Goal: Information Seeking & Learning: Learn about a topic

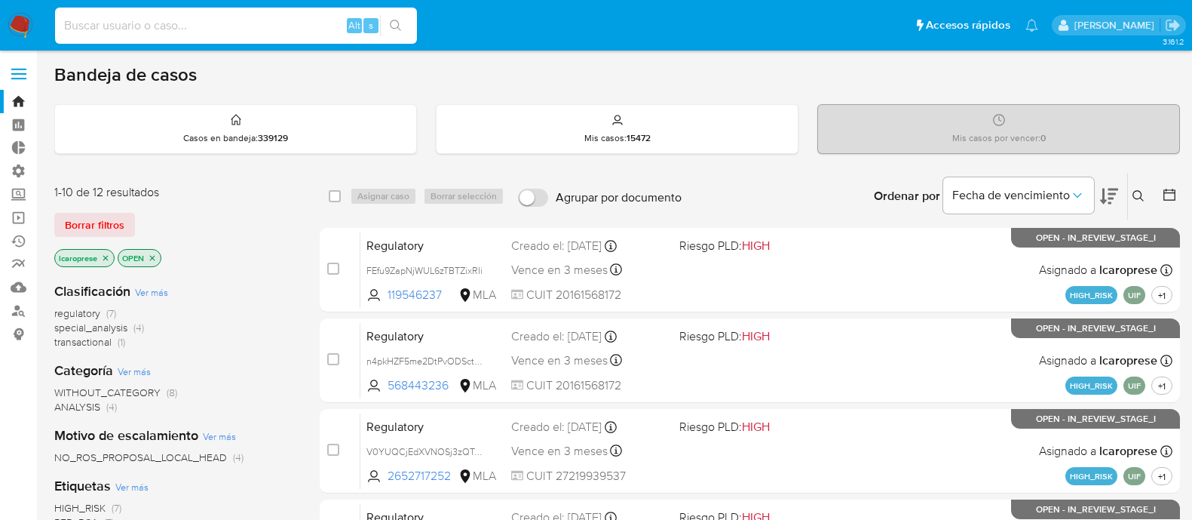
click at [267, 21] on input at bounding box center [236, 26] width 362 height 20
type input "97341804"
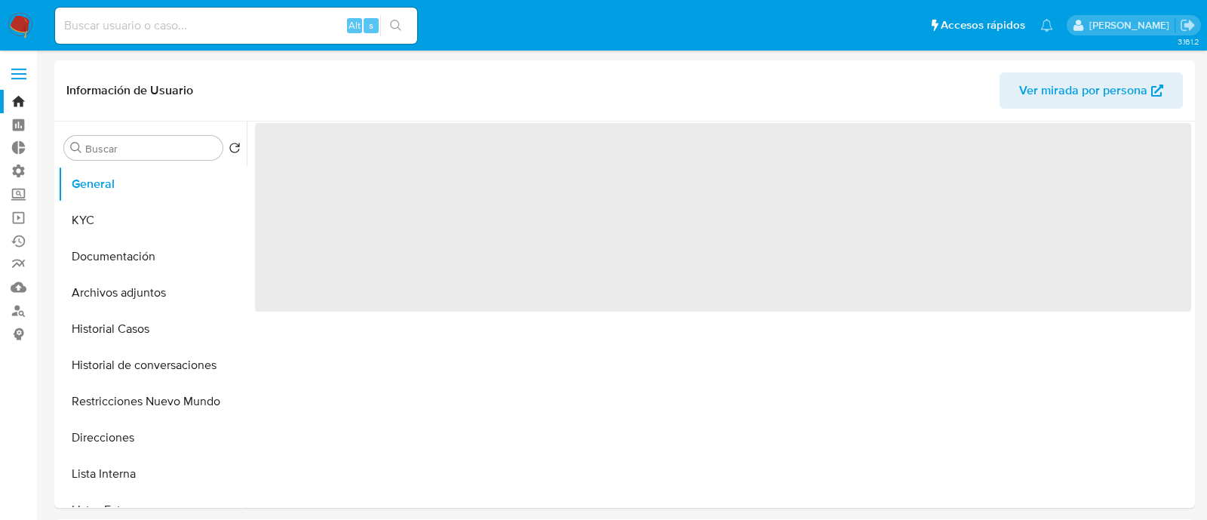
select select "10"
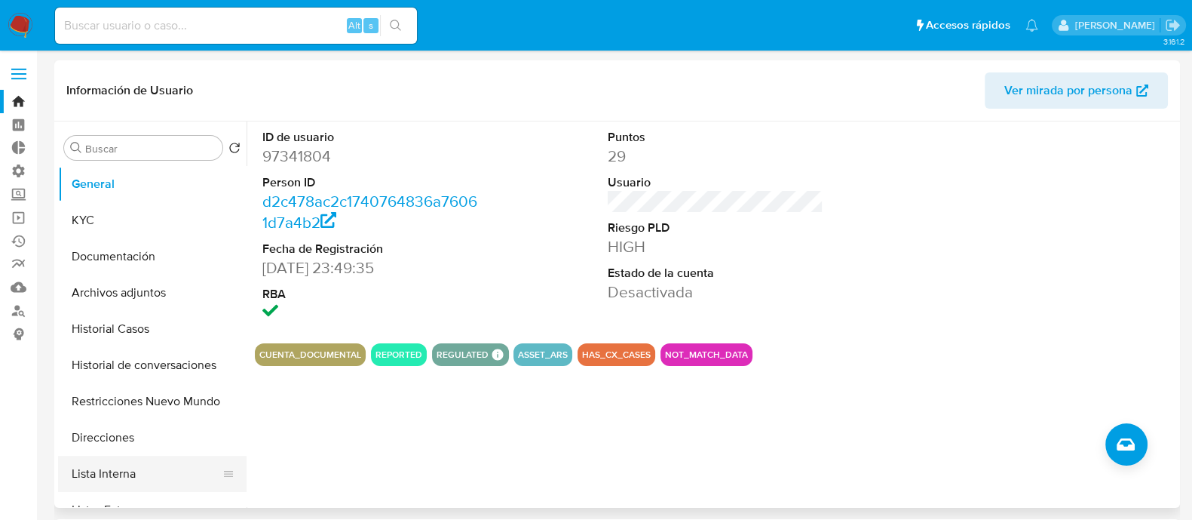
click at [130, 473] on button "Lista Interna" at bounding box center [146, 474] width 176 height 36
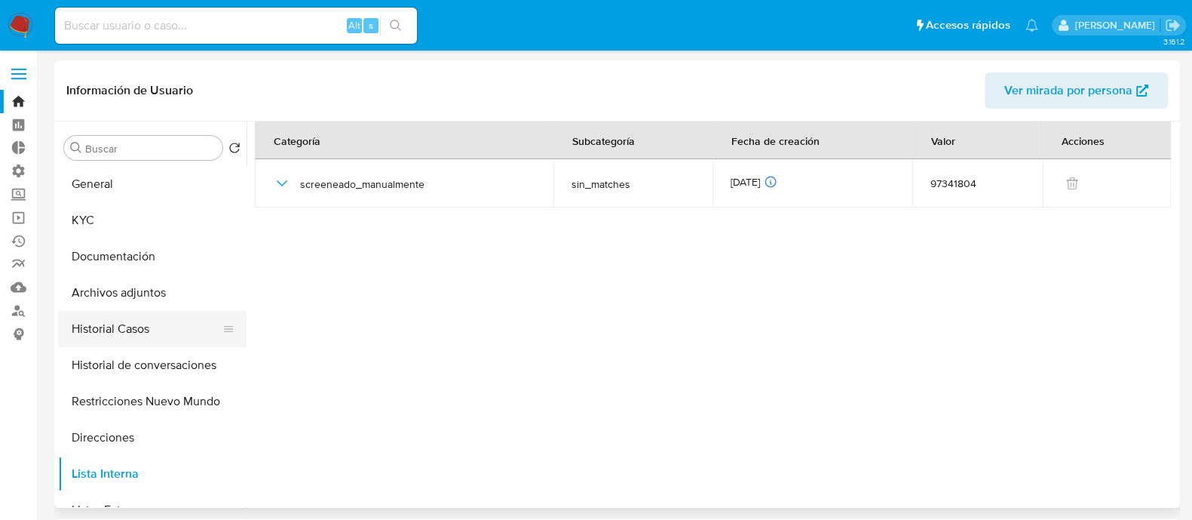
click at [132, 328] on button "Historial Casos" at bounding box center [146, 329] width 176 height 36
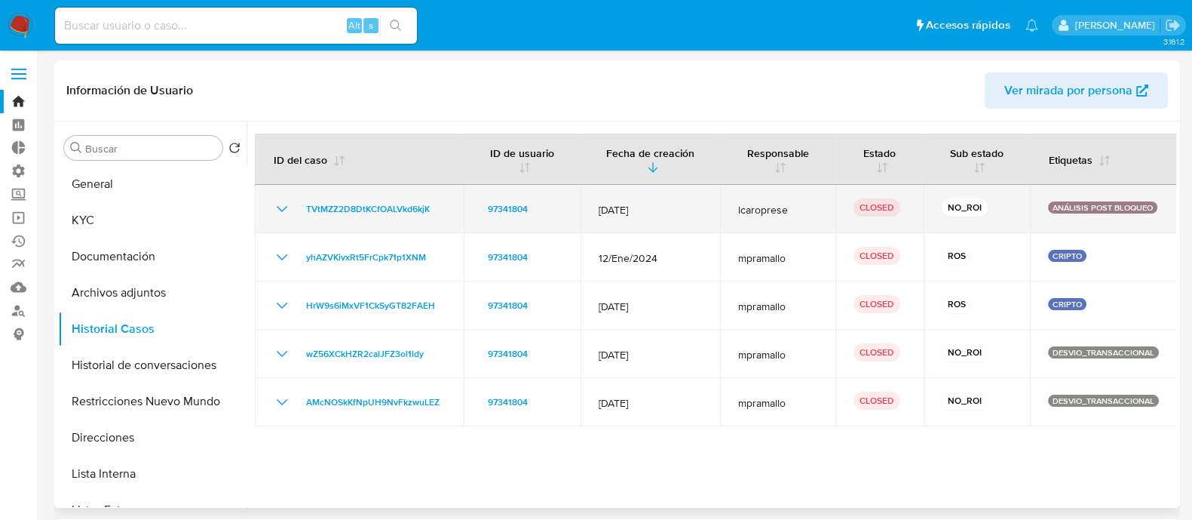
click at [284, 209] on icon "Mostrar/Ocultar" at bounding box center [282, 209] width 11 height 6
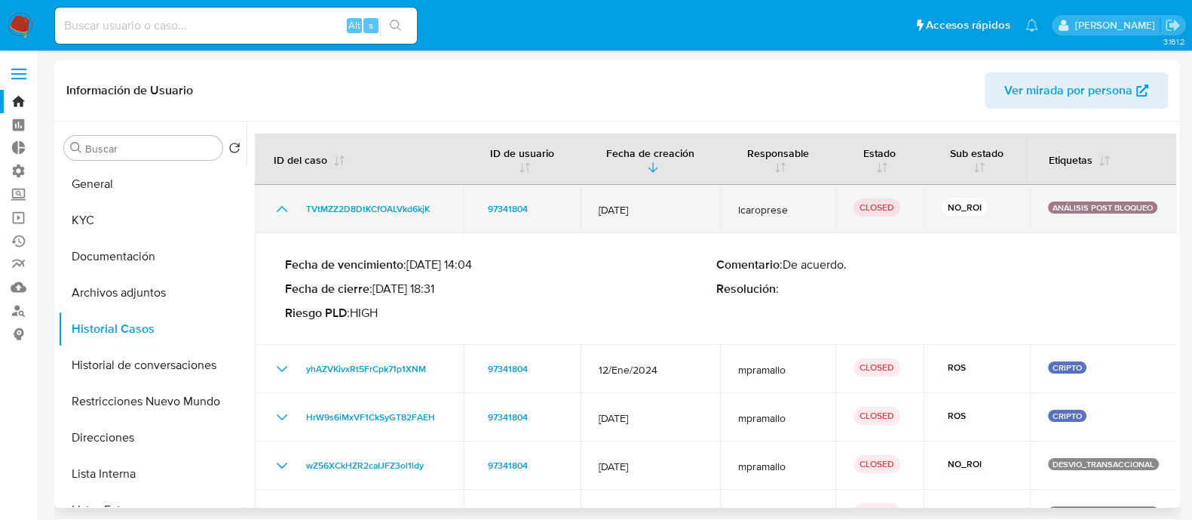
click at [284, 209] on icon "Mostrar/Ocultar" at bounding box center [282, 209] width 11 height 6
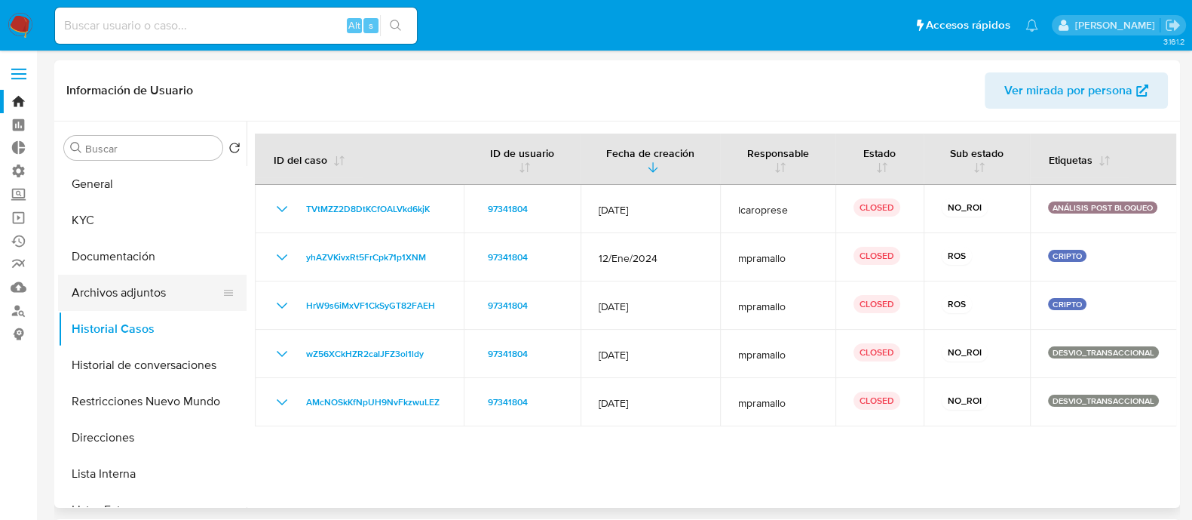
click at [143, 299] on button "Archivos adjuntos" at bounding box center [146, 293] width 176 height 36
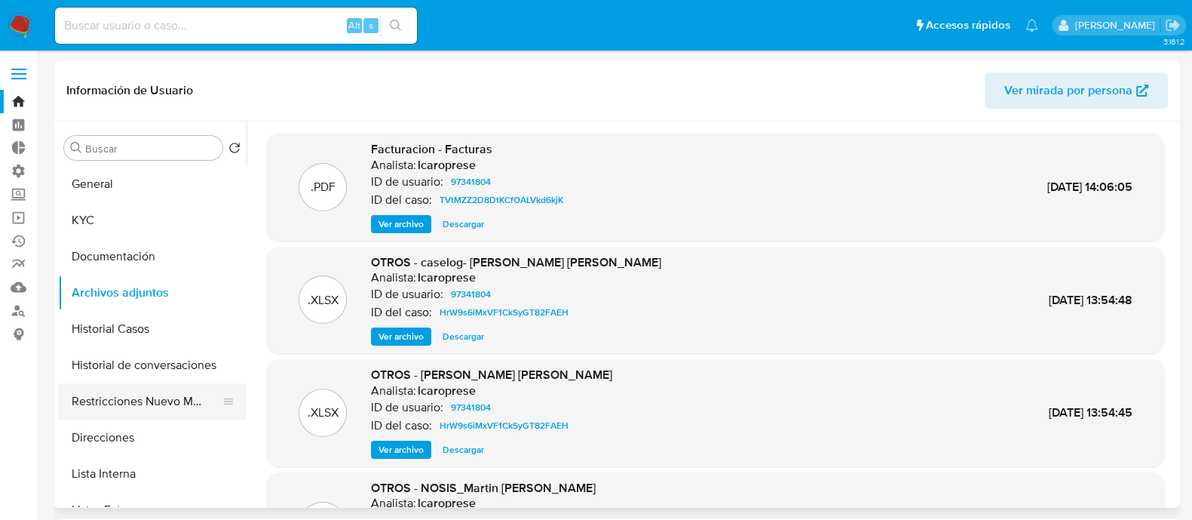
click at [146, 402] on button "Restricciones Nuevo Mundo" at bounding box center [146, 401] width 176 height 36
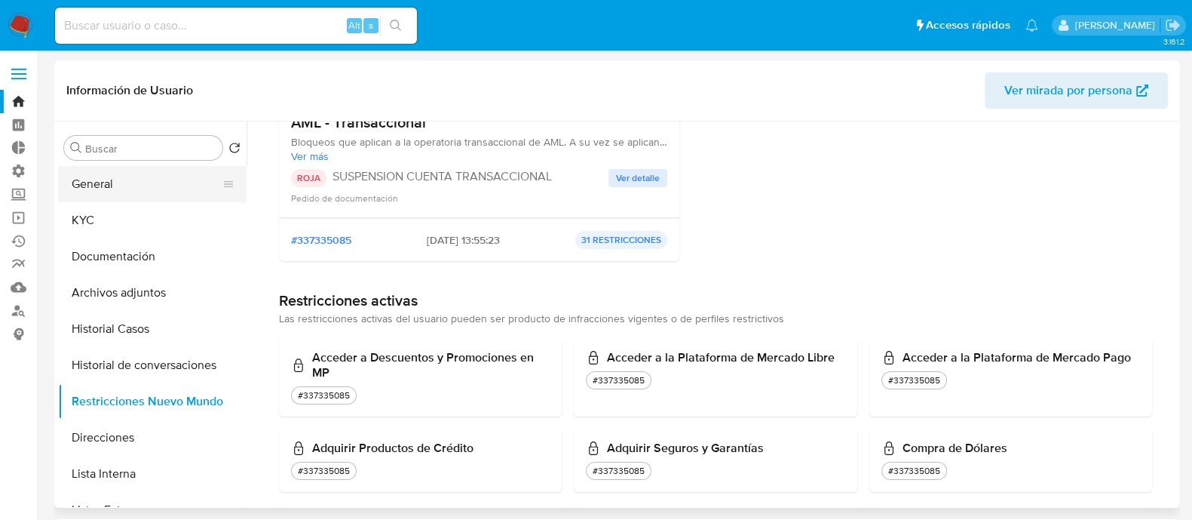
click at [153, 190] on button "General" at bounding box center [146, 184] width 176 height 36
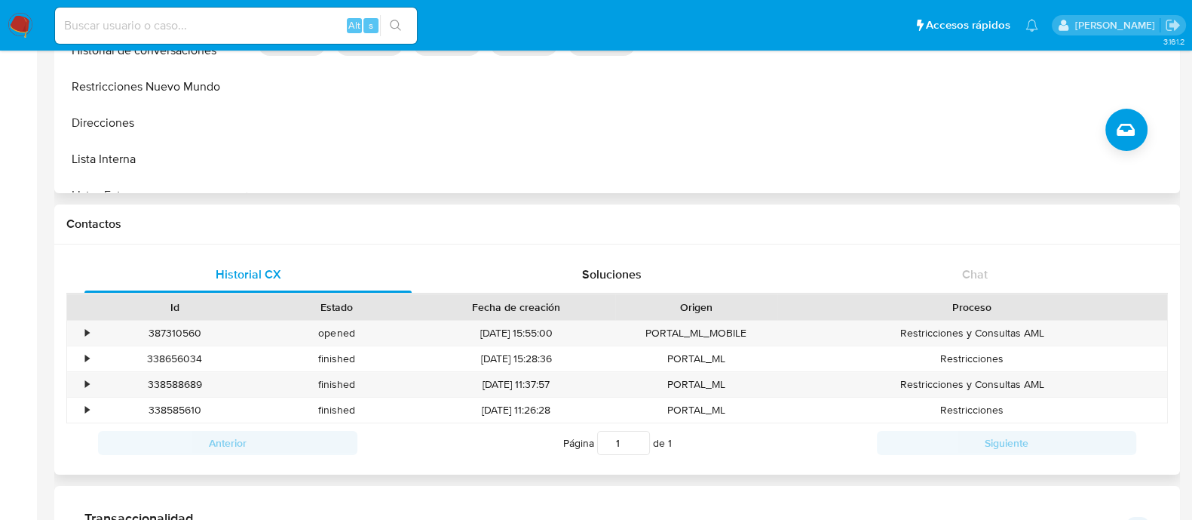
scroll to position [376, 0]
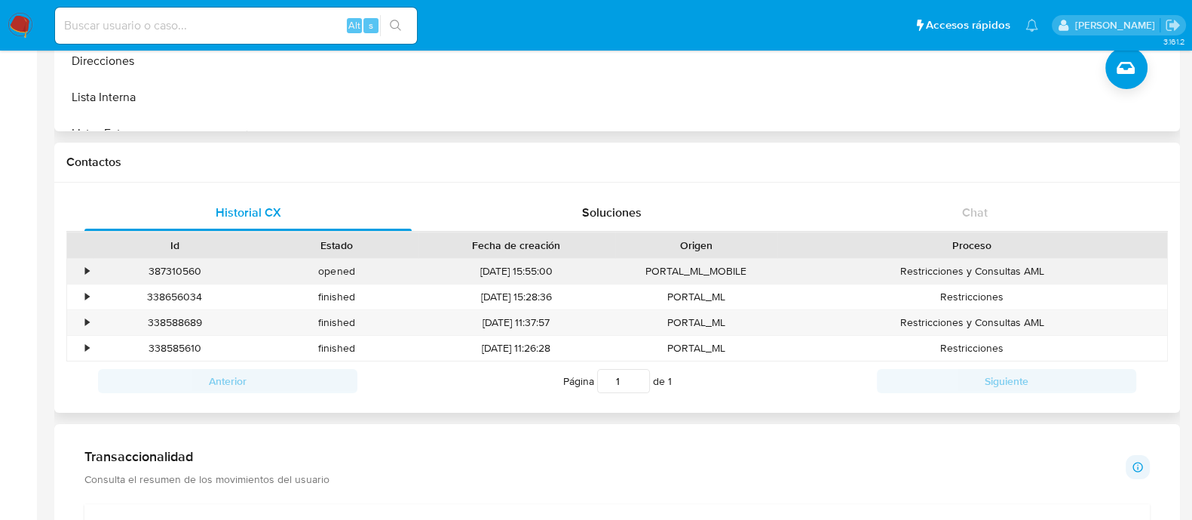
click at [183, 268] on div "387310560" at bounding box center [175, 271] width 162 height 25
copy div "387310560"
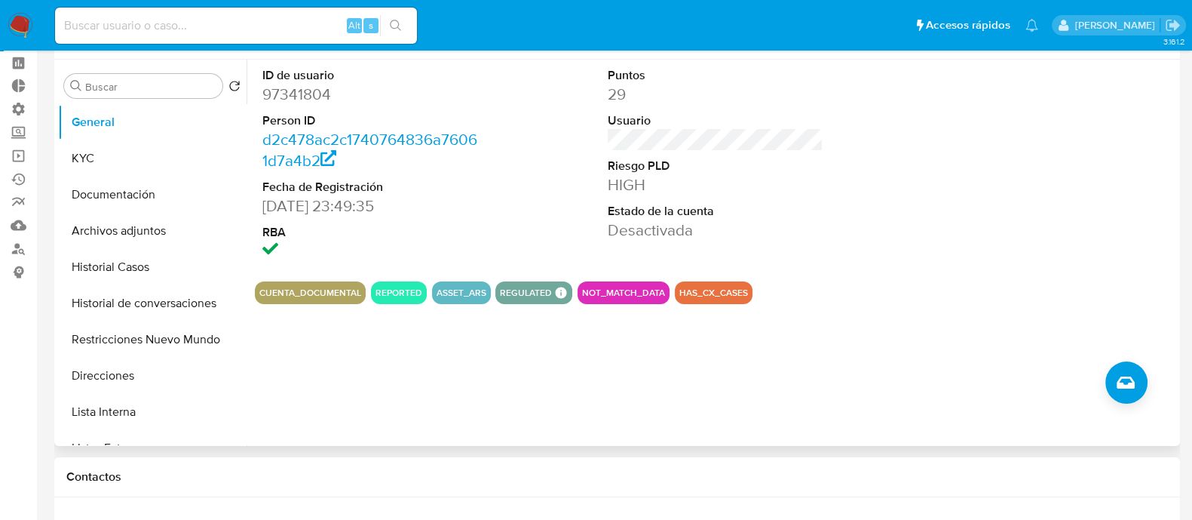
scroll to position [0, 0]
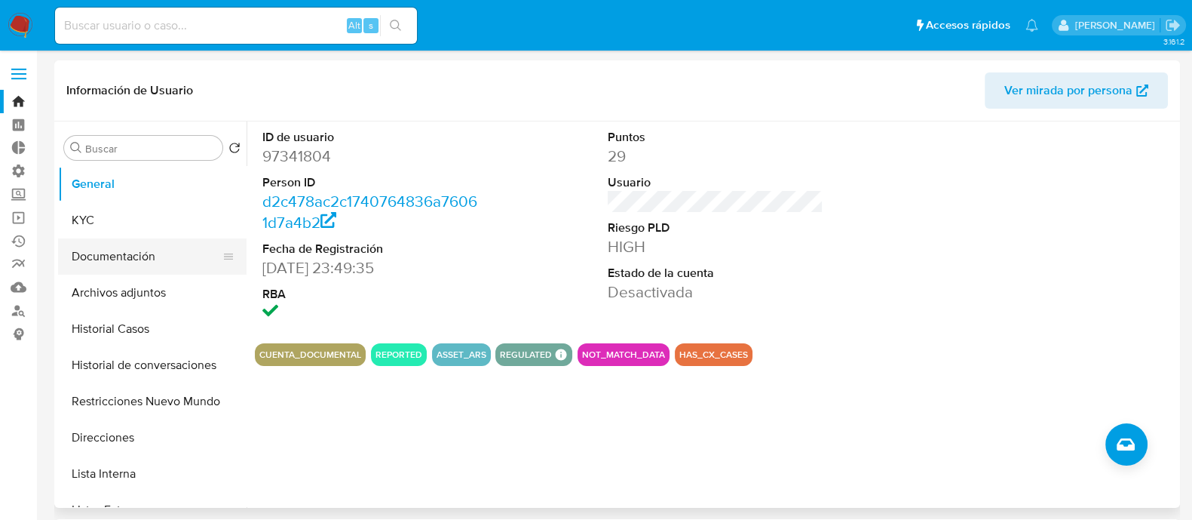
click at [117, 249] on button "Documentación" at bounding box center [146, 256] width 176 height 36
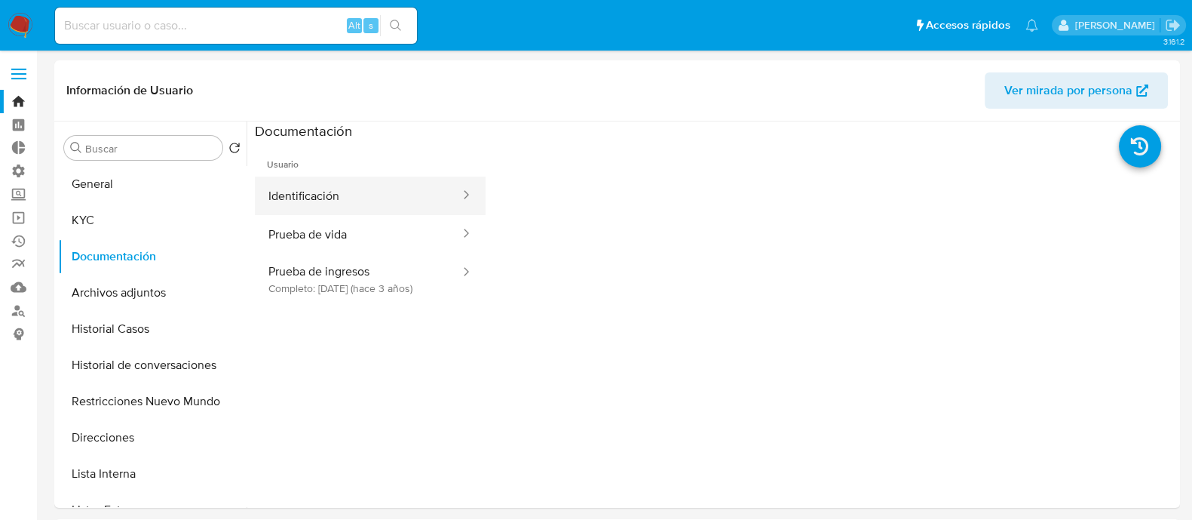
click at [341, 206] on button "Identificación" at bounding box center [358, 195] width 207 height 38
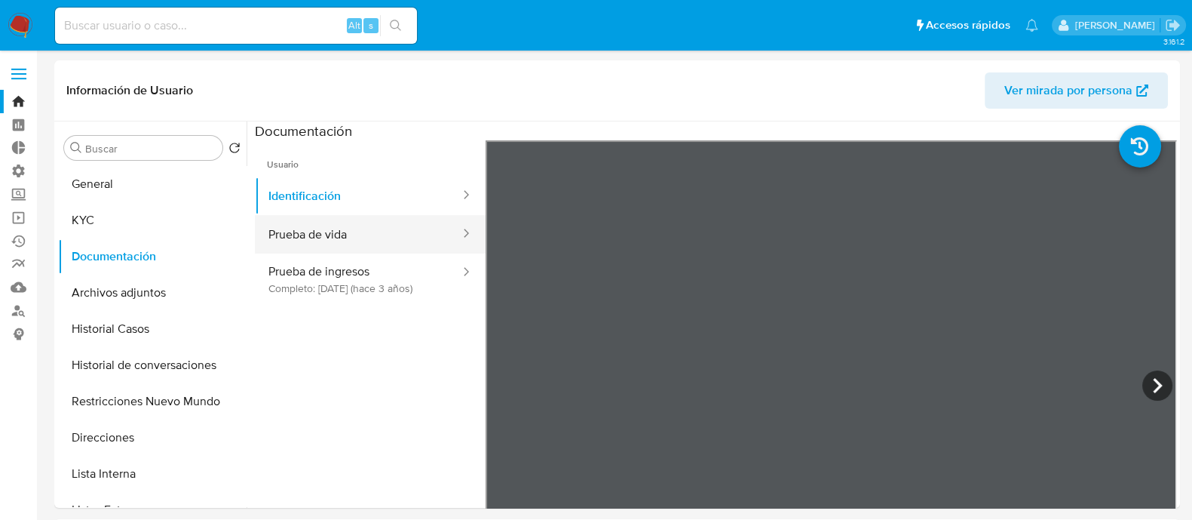
click at [347, 230] on button "Prueba de vida" at bounding box center [358, 234] width 207 height 38
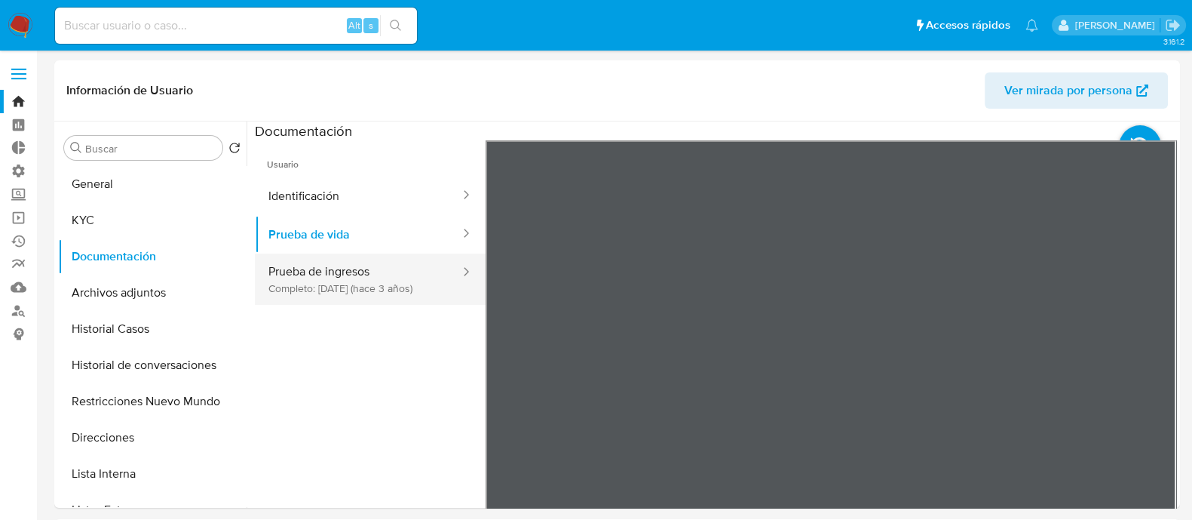
click at [336, 292] on button "Prueba de ingresos Completo: [DATE] (hace 3 años)" at bounding box center [358, 278] width 207 height 51
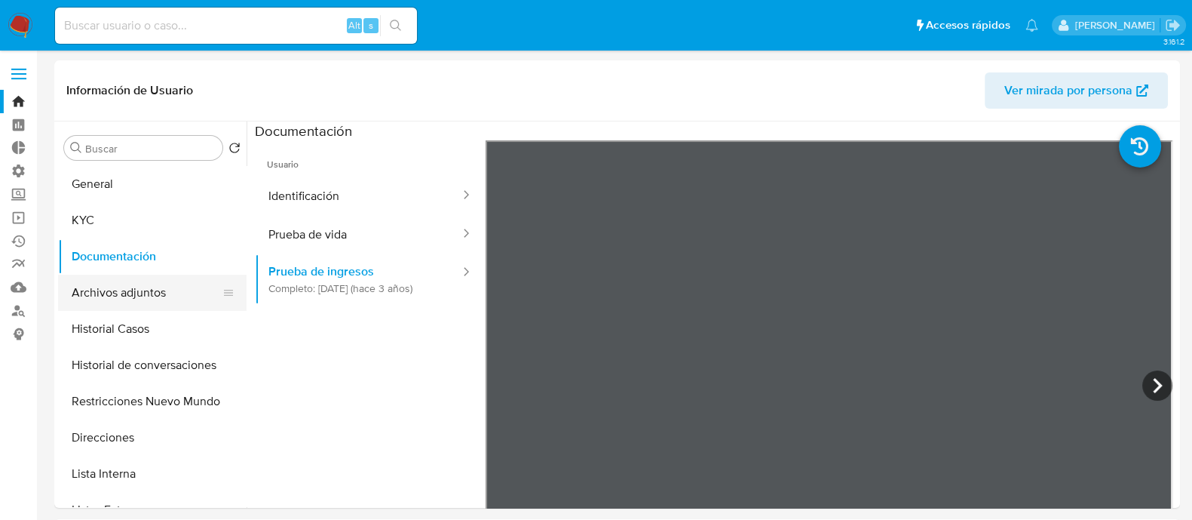
click at [125, 284] on button "Archivos adjuntos" at bounding box center [146, 293] width 176 height 36
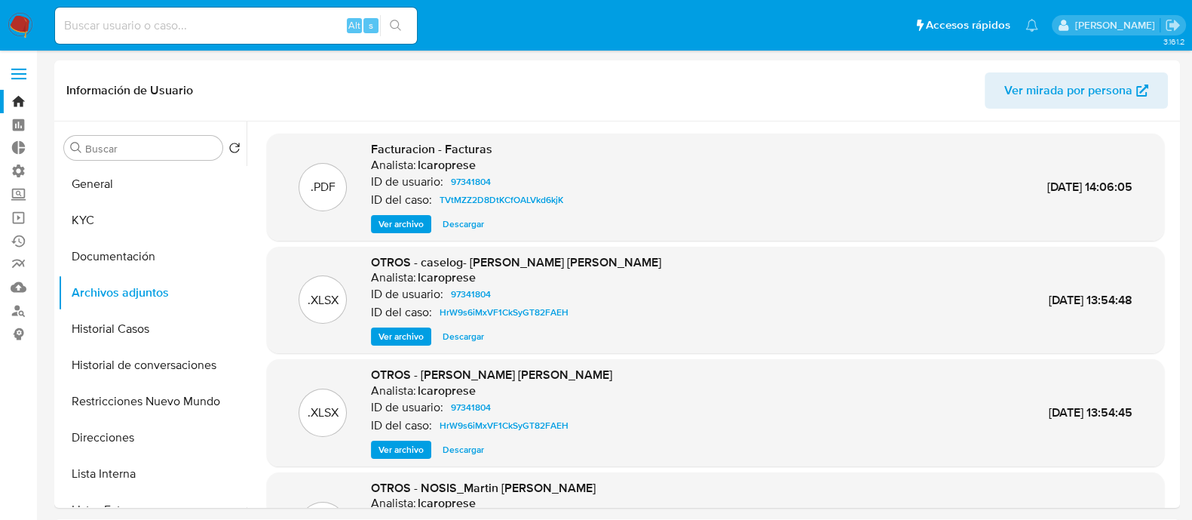
click at [465, 336] on span "Descargar" at bounding box center [463, 336] width 41 height 15
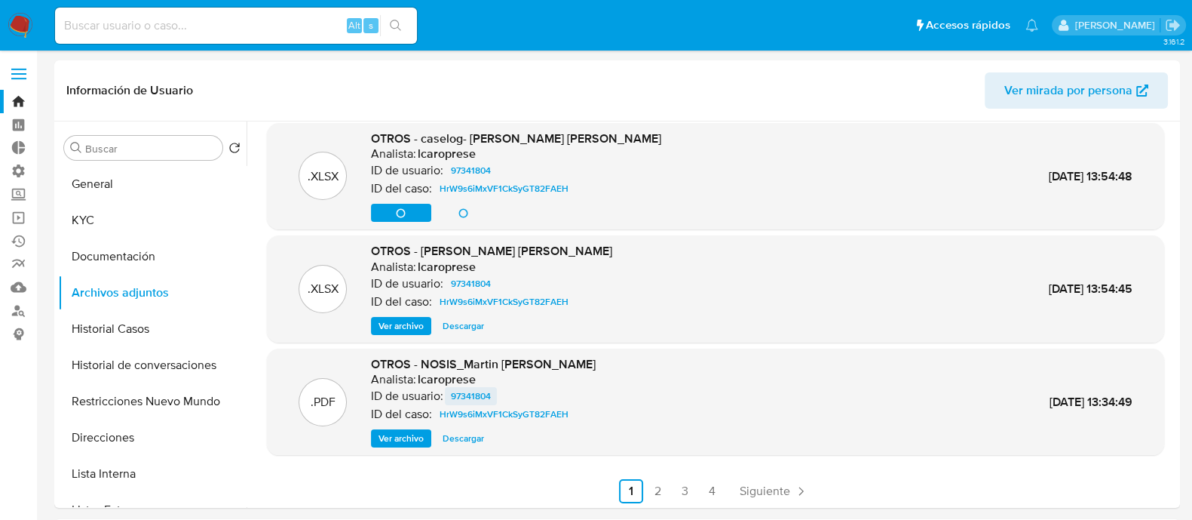
scroll to position [127, 0]
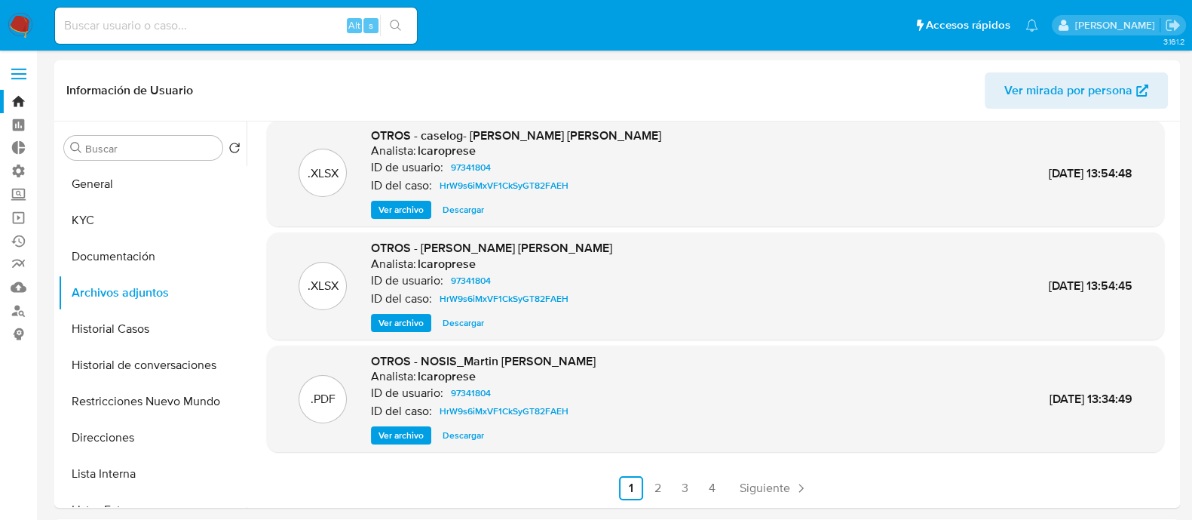
click at [463, 324] on span "Descargar" at bounding box center [463, 322] width 41 height 15
click at [132, 242] on button "Documentación" at bounding box center [146, 256] width 176 height 36
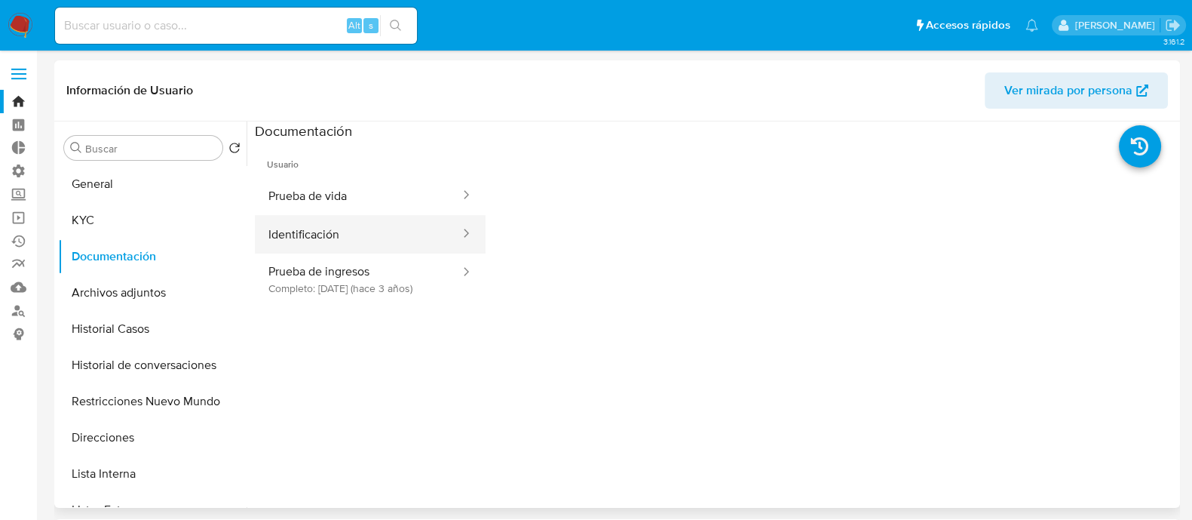
drag, startPoint x: 313, startPoint y: 226, endPoint x: 339, endPoint y: 222, distance: 25.9
click at [339, 222] on button "Identificación" at bounding box center [358, 234] width 207 height 38
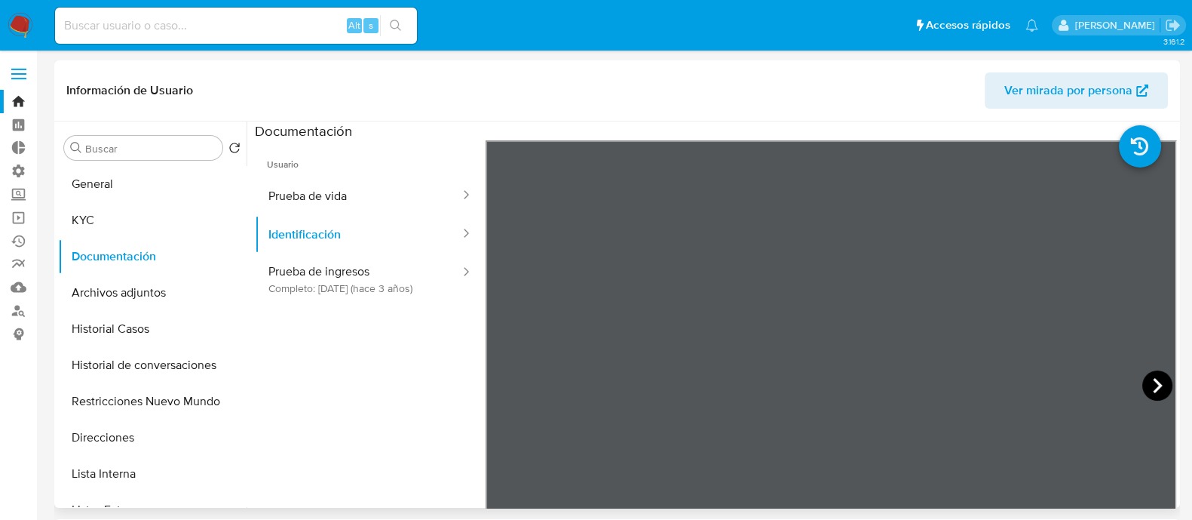
click at [1146, 384] on icon at bounding box center [1158, 385] width 30 height 30
click at [359, 198] on button "Prueba de vida" at bounding box center [358, 195] width 207 height 38
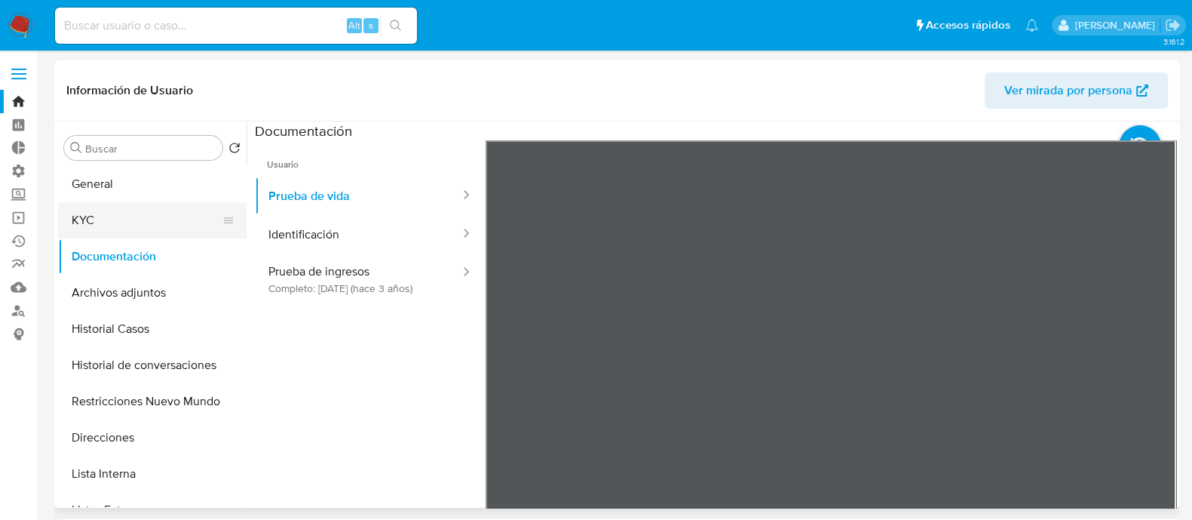
drag, startPoint x: 170, startPoint y: 216, endPoint x: 181, endPoint y: 220, distance: 11.5
click at [173, 216] on button "KYC" at bounding box center [146, 220] width 176 height 36
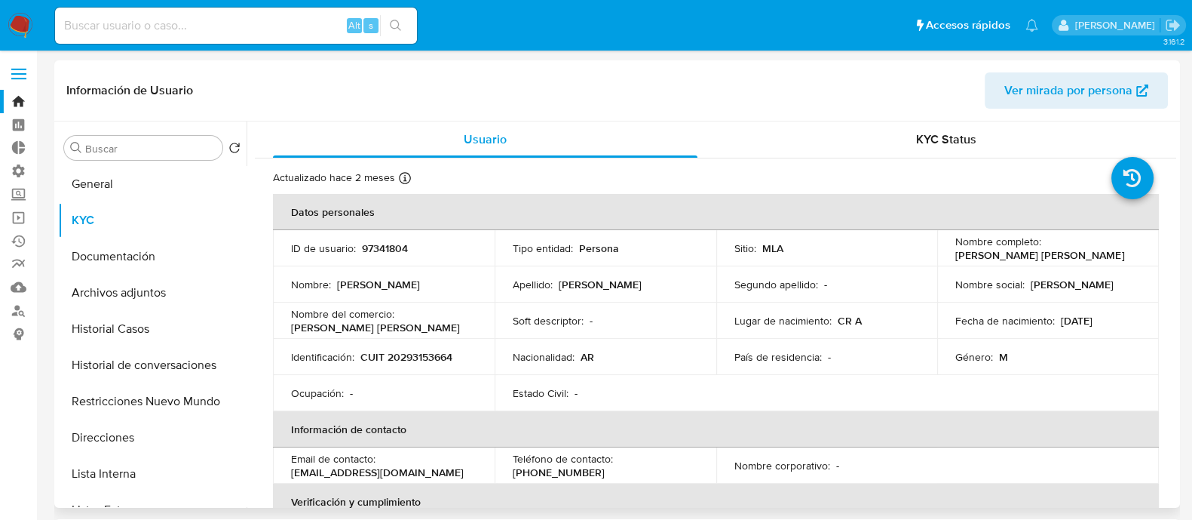
click at [409, 354] on p "CUIT 20293153664" at bounding box center [407, 357] width 92 height 14
copy p "20293153664"
click at [132, 322] on button "Historial Casos" at bounding box center [146, 329] width 176 height 36
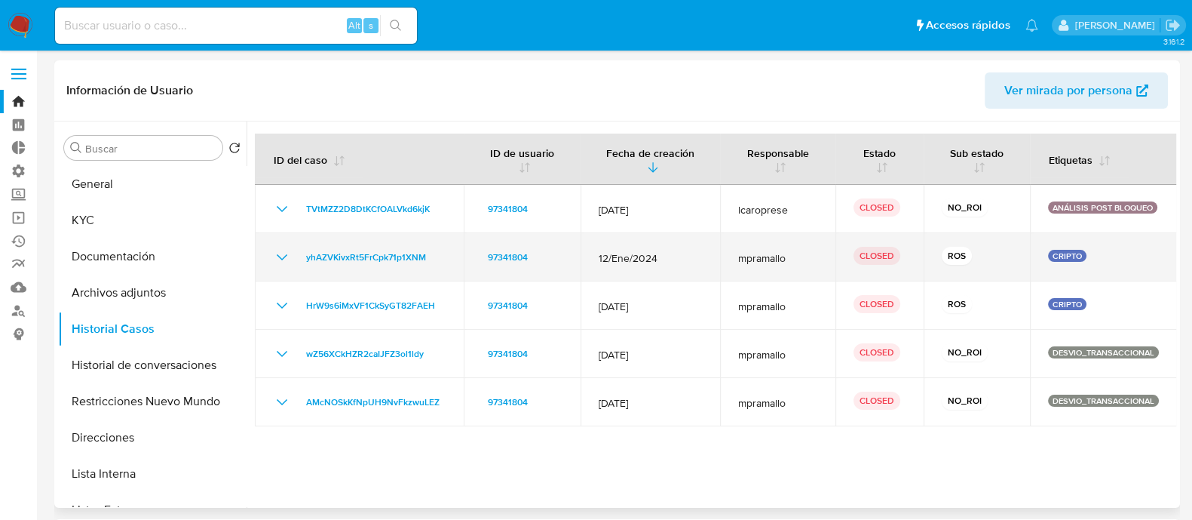
drag, startPoint x: 661, startPoint y: 261, endPoint x: 634, endPoint y: 262, distance: 27.2
click at [627, 251] on span "12/Ene/2024" at bounding box center [650, 258] width 103 height 14
drag, startPoint x: 624, startPoint y: 285, endPoint x: 584, endPoint y: 242, distance: 58.7
click at [584, 242] on tbody "TVtMZZ2D8DtKCfOALVkd6kjK 97341804 [DATE] lcaroprese CLOSED NO_ROI ANÁLISIS POST…" at bounding box center [716, 305] width 922 height 241
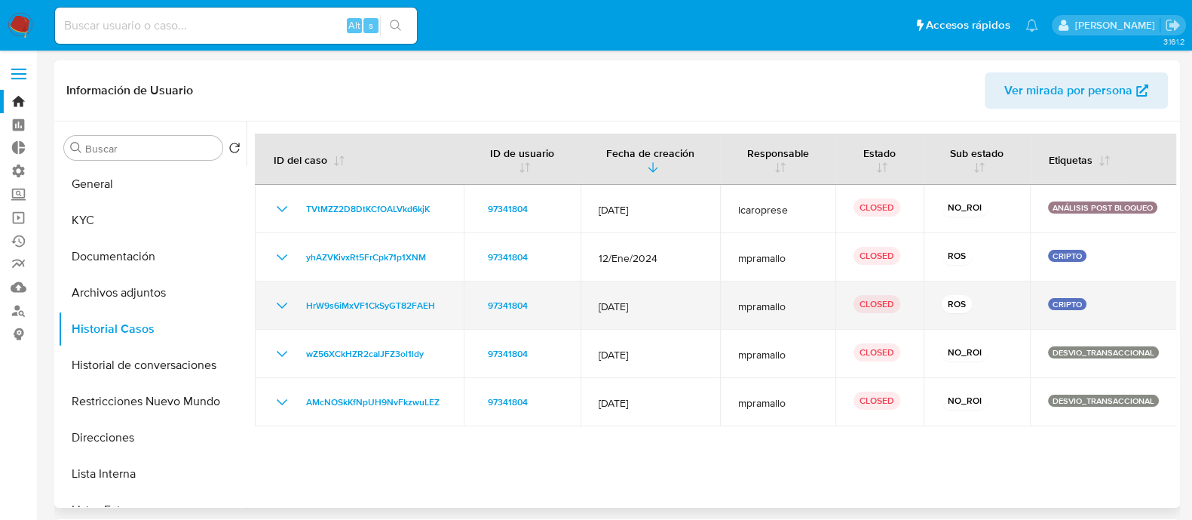
click at [700, 306] on td "[DATE]" at bounding box center [651, 305] width 140 height 48
